Goal: Information Seeking & Learning: Learn about a topic

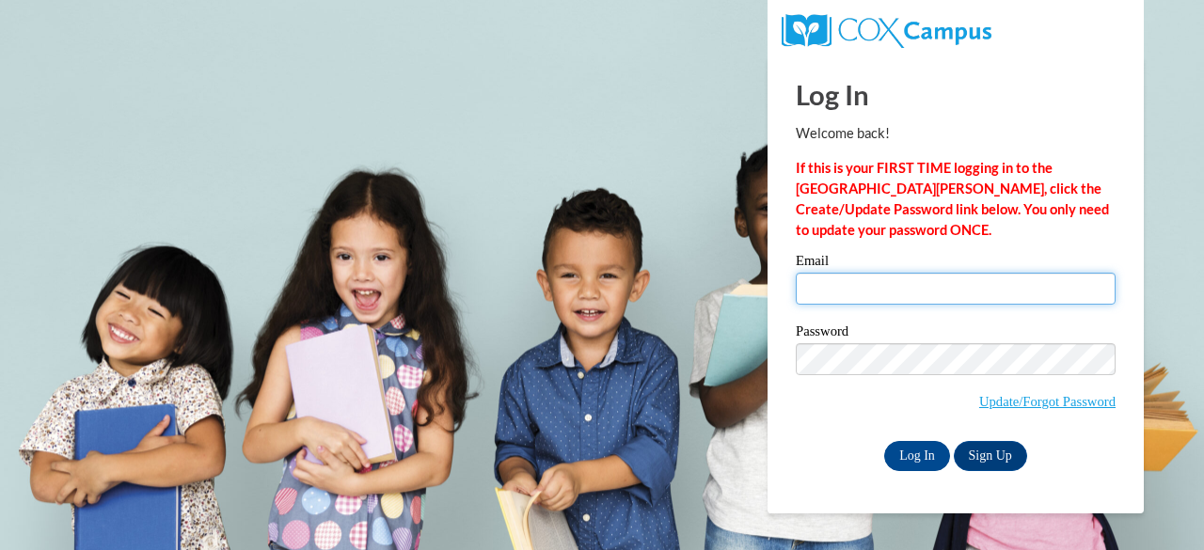
click at [901, 280] on input "Email" at bounding box center [956, 289] width 320 height 32
type input "medlin.monica.b@muscogee.k12.ga.us"
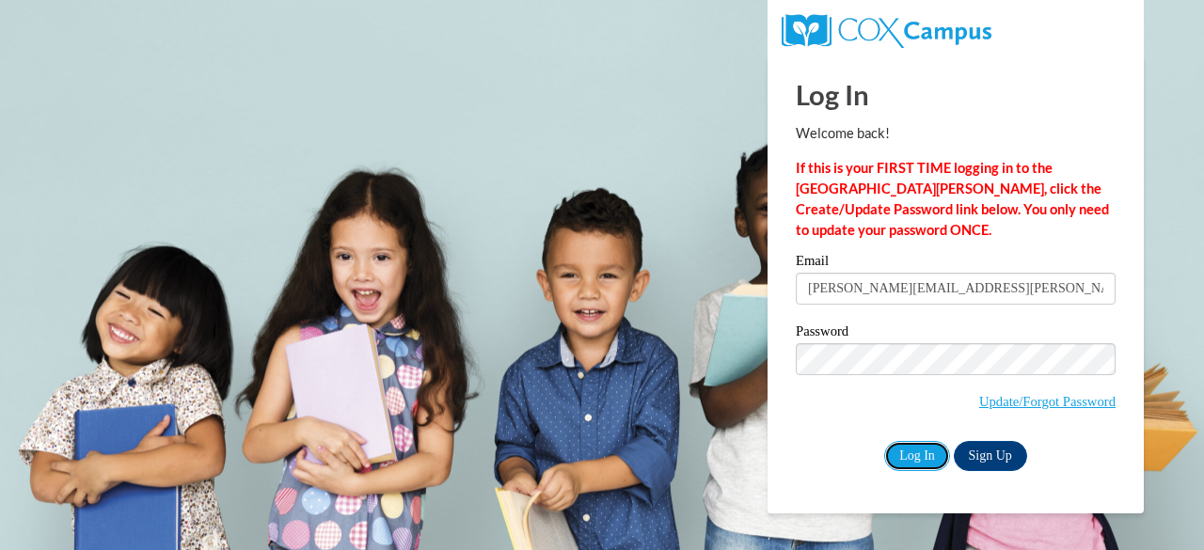
click at [916, 458] on input "Log In" at bounding box center [917, 456] width 66 height 30
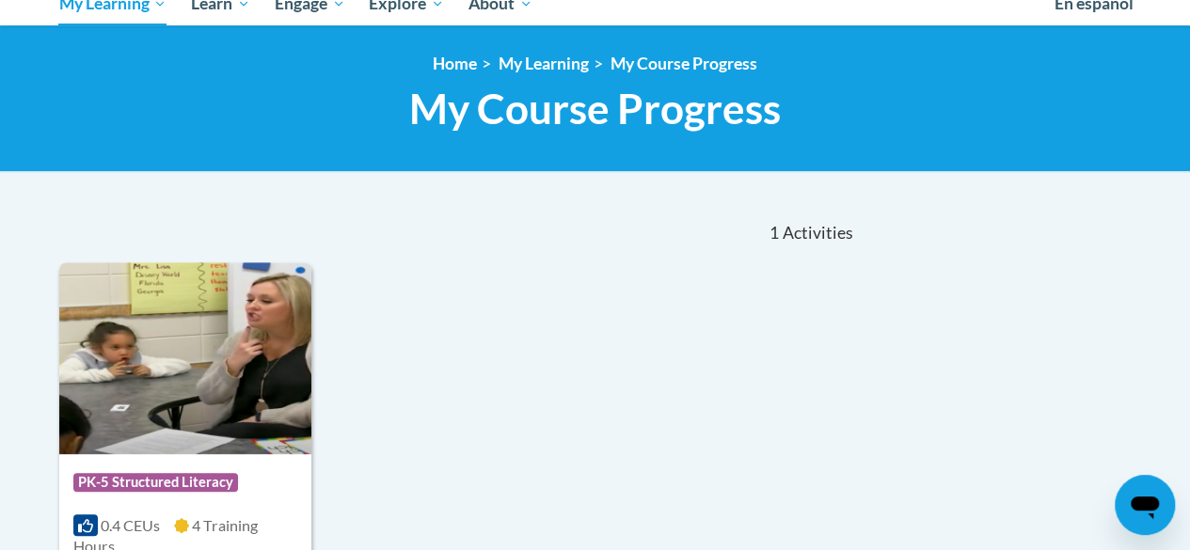
scroll to position [564, 0]
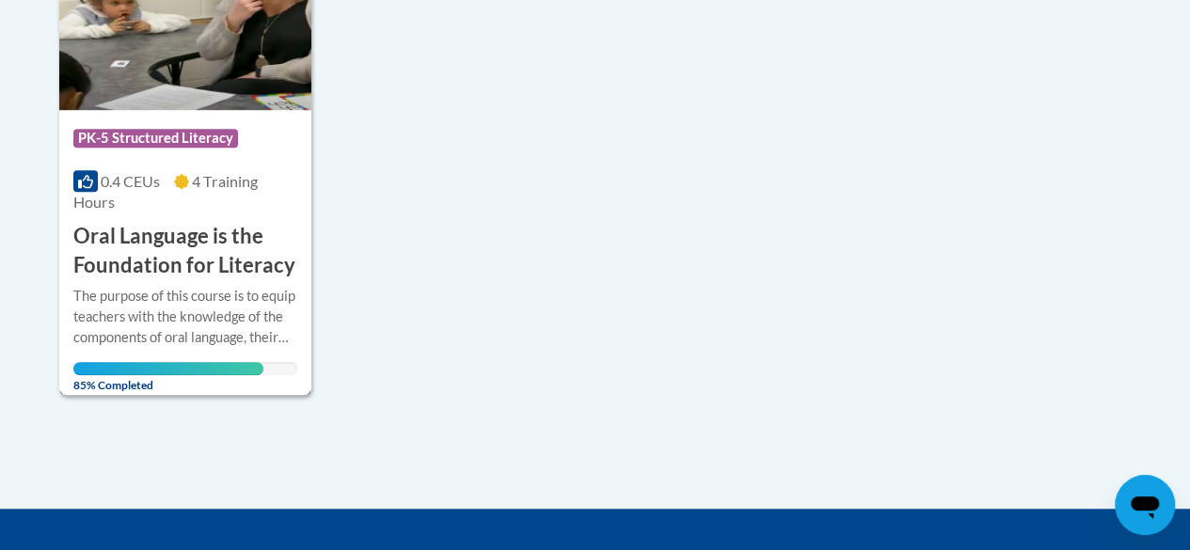
click at [196, 203] on div "0.4 CEUs 4 Training Hours" at bounding box center [185, 191] width 224 height 41
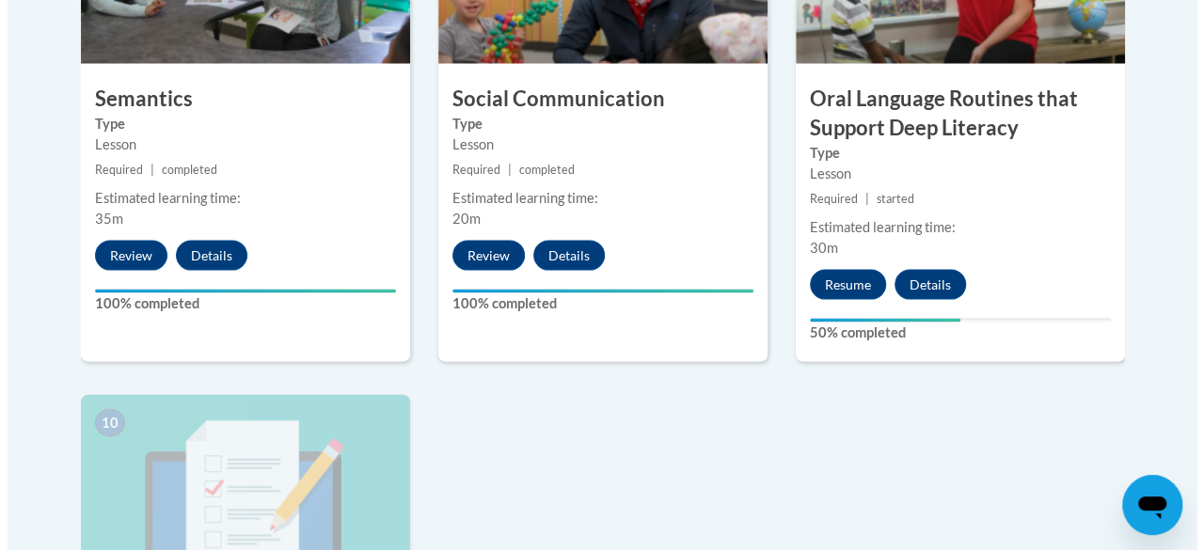
scroll to position [1945, 0]
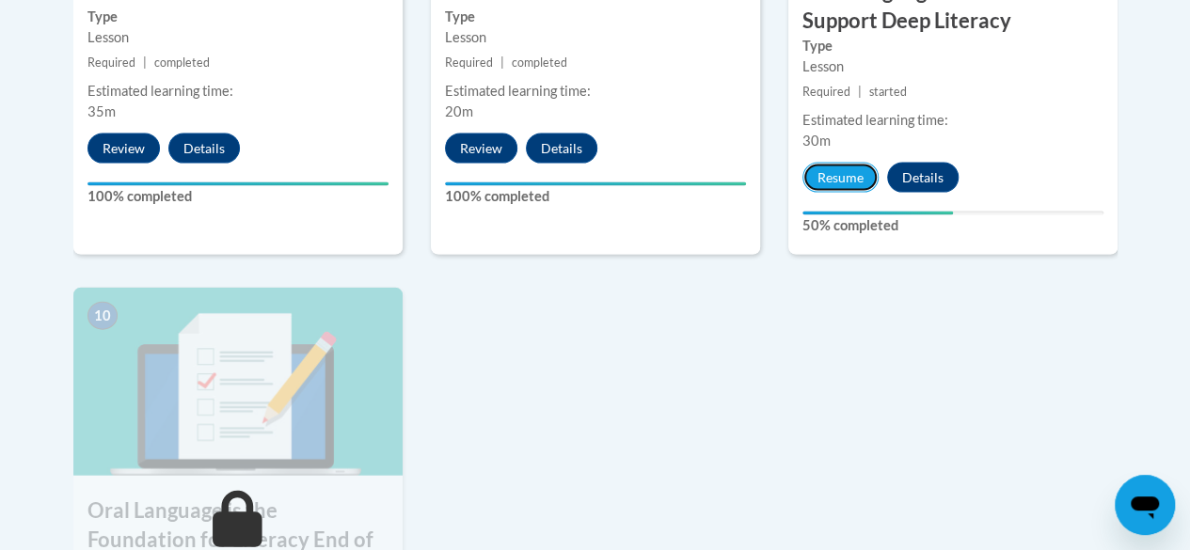
click at [831, 187] on button "Resume" at bounding box center [840, 178] width 76 height 30
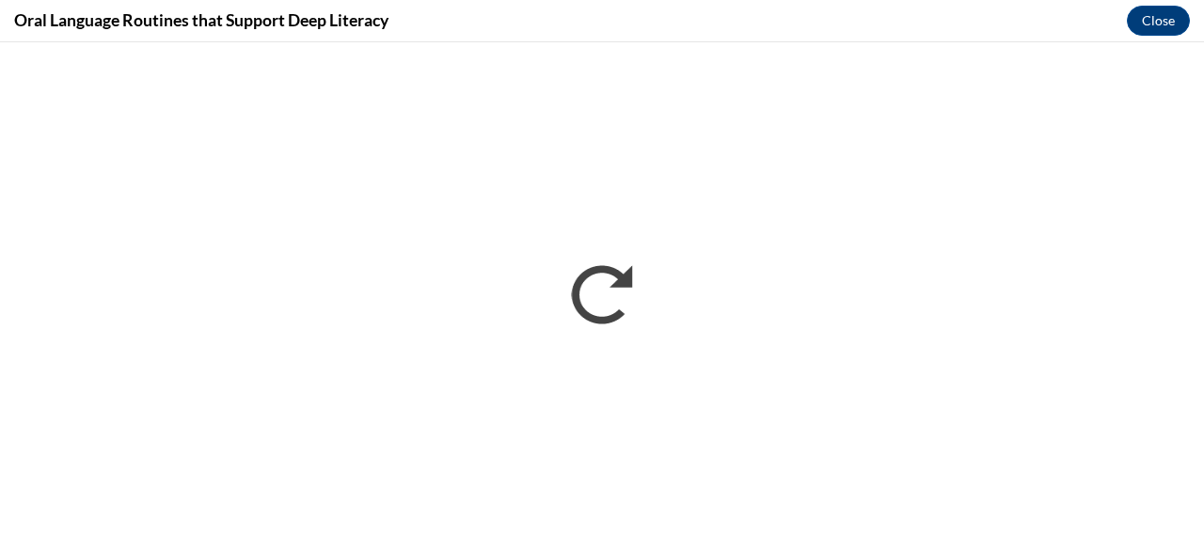
scroll to position [0, 0]
